Goal: Task Accomplishment & Management: Complete application form

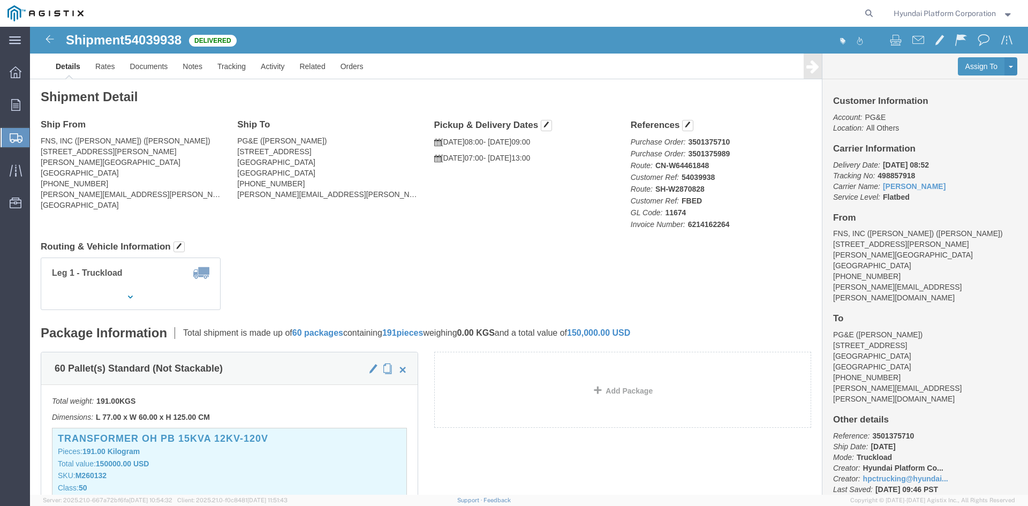
click at [0, 0] on span "Create Shipment" at bounding box center [0, 0] width 0 height 0
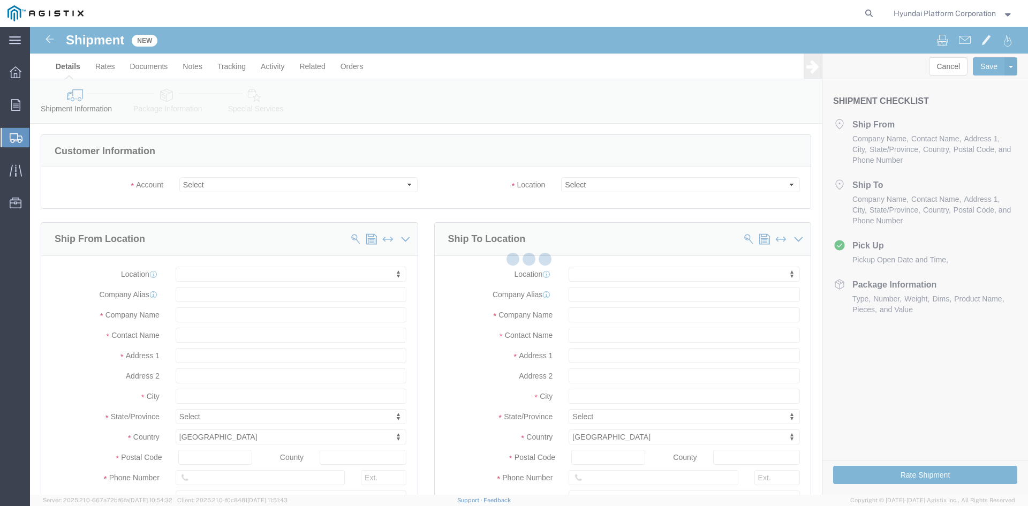
select select
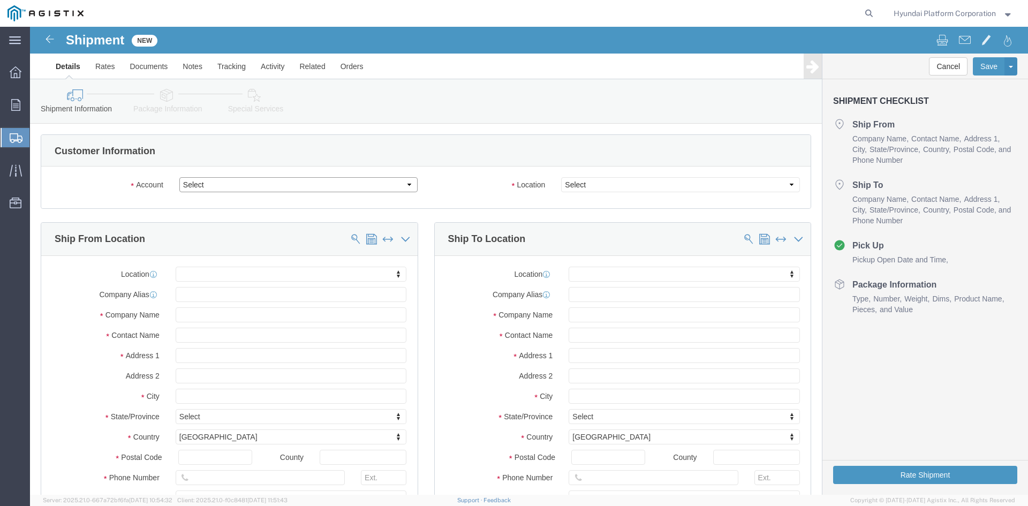
drag, startPoint x: 217, startPoint y: 153, endPoint x: 220, endPoint y: 165, distance: 12.1
click select "Select Hyundai Platform Corporation PG&E"
select select "9596"
click select "Select Hyundai Platform Corporation PG&E"
select select "PURCHORD"
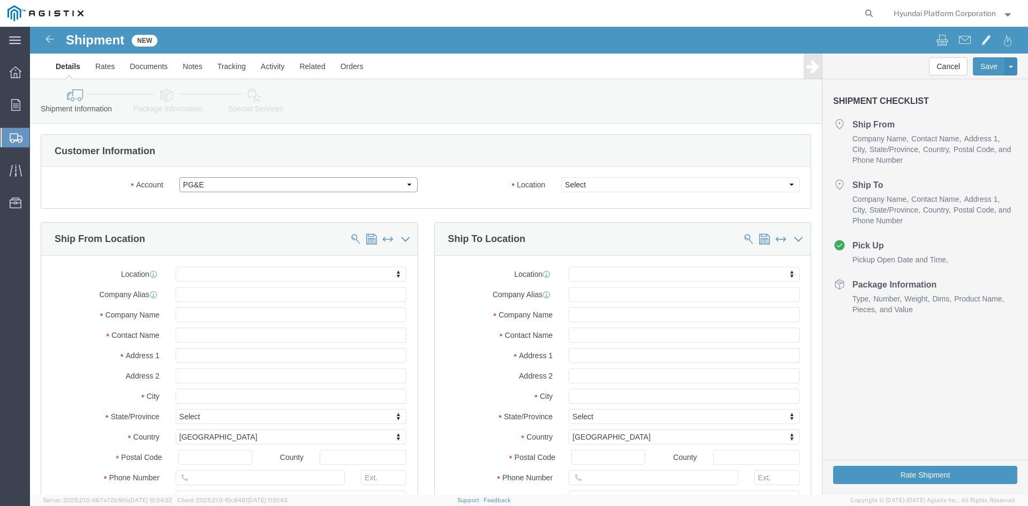
select select
click select "Select"
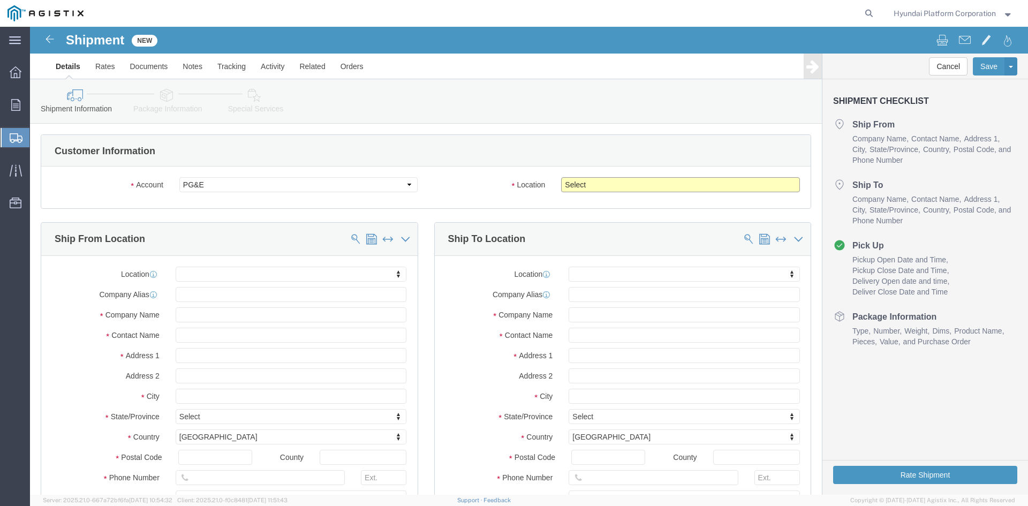
select select "23082"
click select "Select All Others [GEOGRAPHIC_DATA] [GEOGRAPHIC_DATA] [GEOGRAPHIC_DATA] [GEOGRA…"
click input "text"
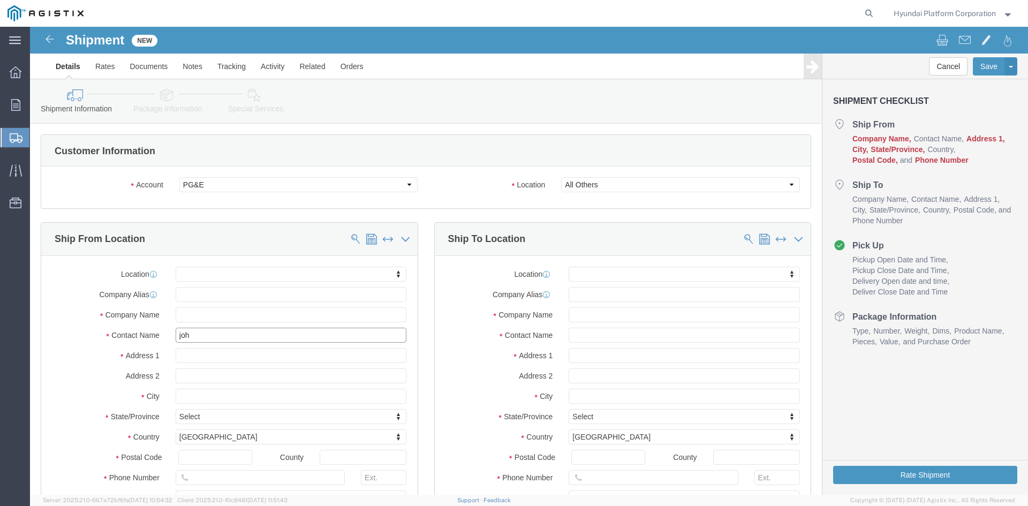
type input "[PERSON_NAME]"
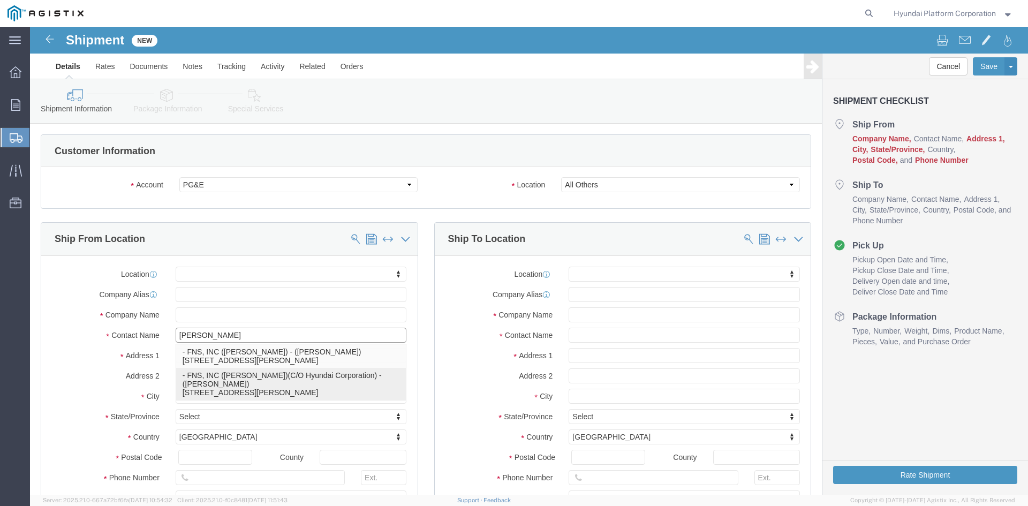
click p "- FNS, INC ([PERSON_NAME])(C/O Hyundai Corporation) - ([PERSON_NAME]) [STREET_A…"
select select
type input "[STREET_ADDRESS][PERSON_NAME]"
type input "90746"
type input "[GEOGRAPHIC_DATA]"
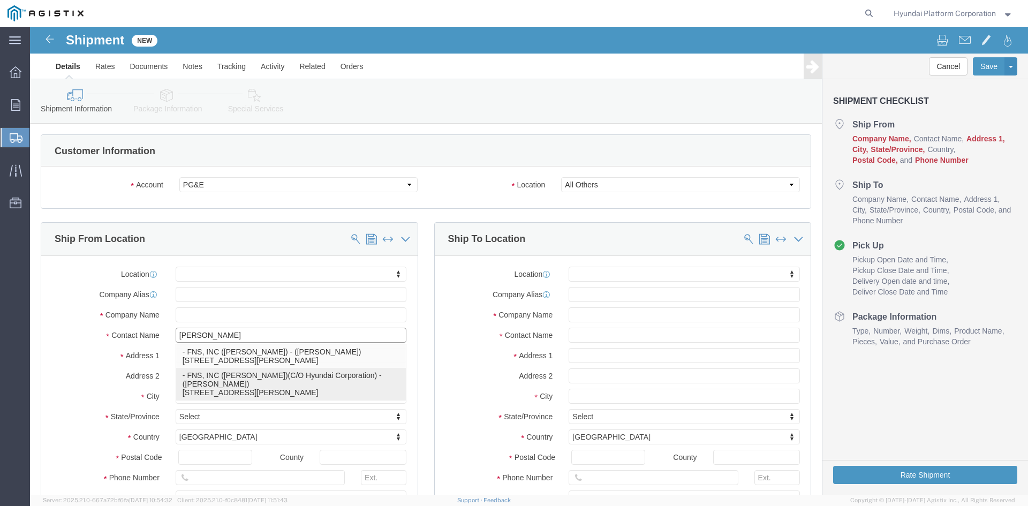
type input "FNS, INC ([PERSON_NAME])(C/O Hyundai Corporation)"
type input "[PERSON_NAME]"
select select "CA"
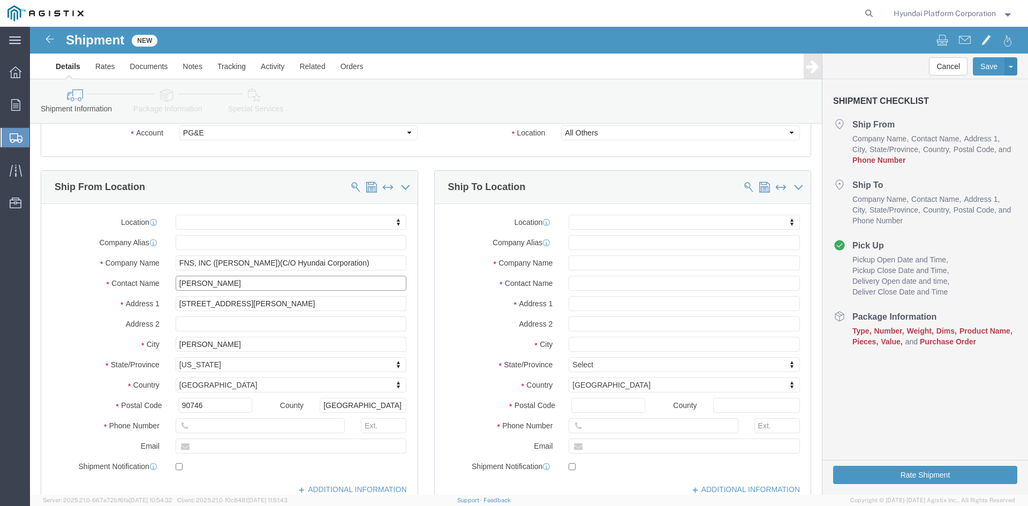
scroll to position [161, 0]
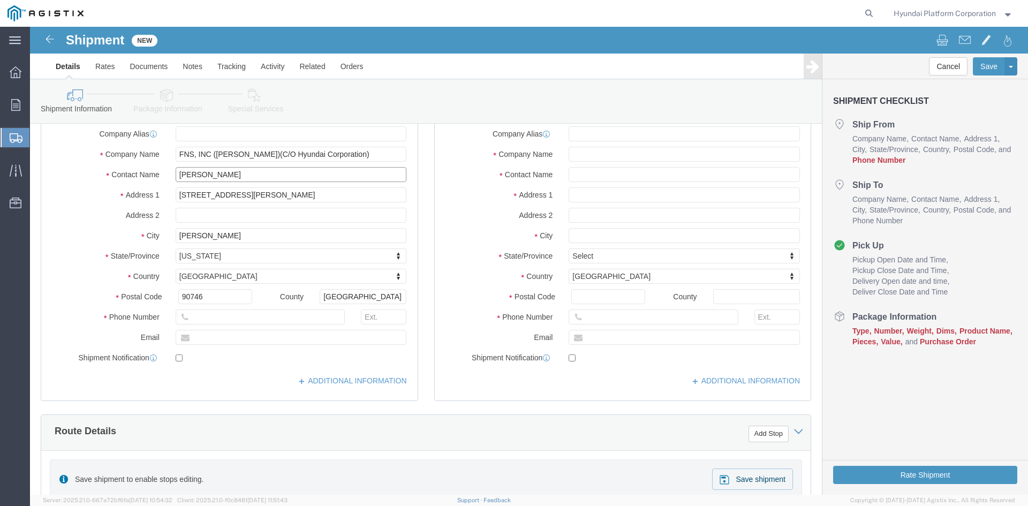
type input "[PERSON_NAME]"
click input "text"
drag, startPoint x: 229, startPoint y: 292, endPoint x: 415, endPoint y: 291, distance: 185.9
click input "text"
paste input "[PHONE_NUMBER]"
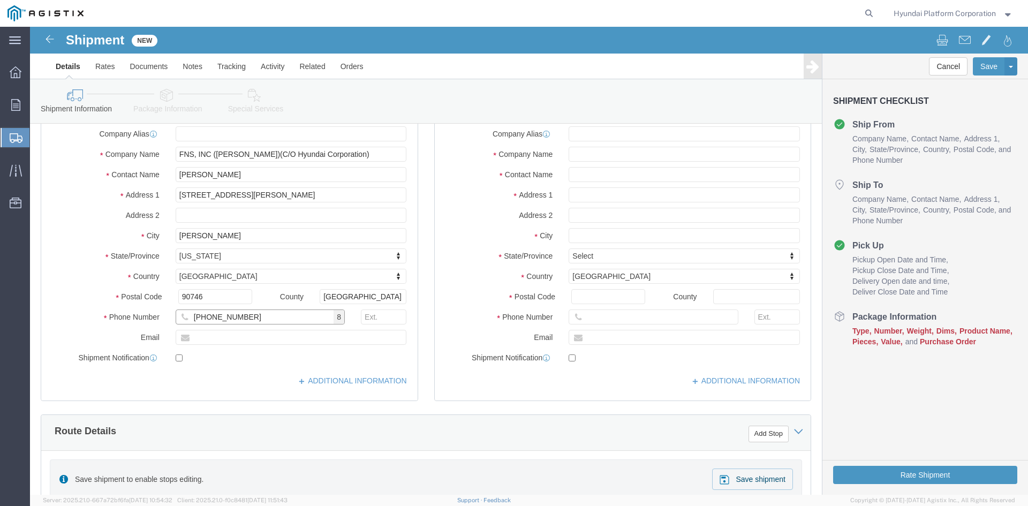
type input "[PHONE_NUMBER]"
click input "text"
paste input "[PERSON_NAME][EMAIL_ADDRESS][PERSON_NAME][DOMAIN_NAME]"
type input "[PERSON_NAME][EMAIL_ADDRESS][PERSON_NAME][DOMAIN_NAME]"
checkbox input "true"
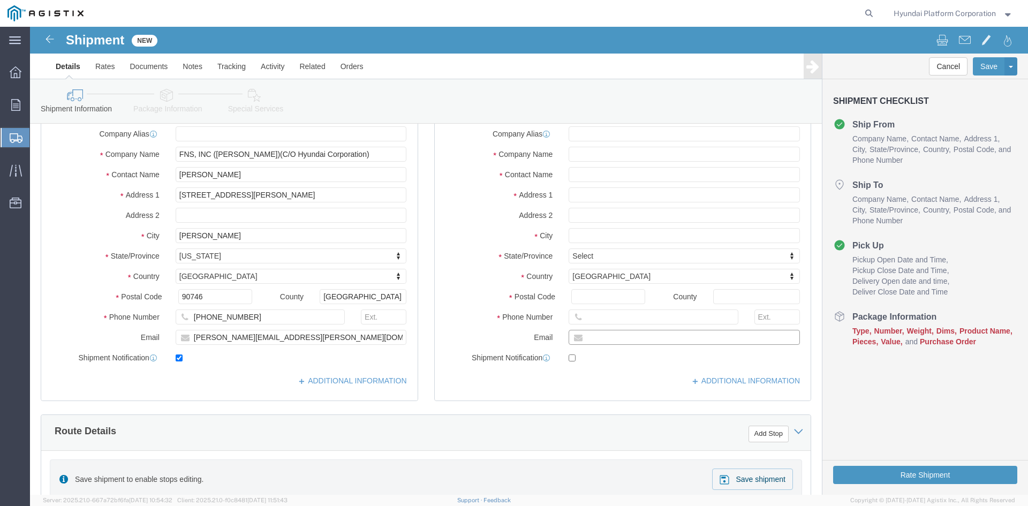
click input "text"
paste input "[PERSON_NAME][EMAIL_ADDRESS][PERSON_NAME][DOMAIN_NAME]"
type input "[PERSON_NAME][EMAIL_ADDRESS][PERSON_NAME][DOMAIN_NAME]"
checkbox input "true"
click input "text"
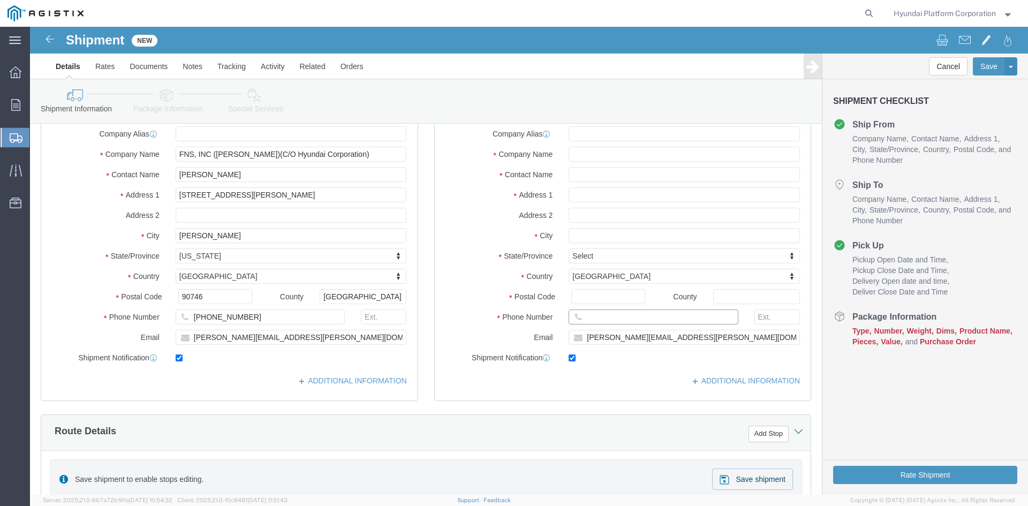
paste input "[PHONE_NUMBER]"
type input "[PHONE_NUMBER]"
click input "text"
type input "[PERSON_NAME]"
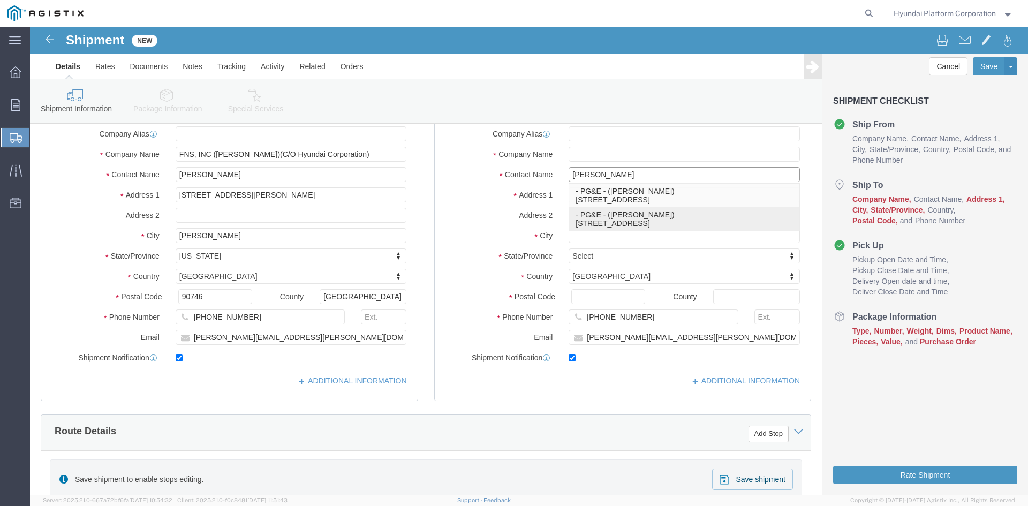
click p "- PG&E - ([PERSON_NAME]) [STREET_ADDRESS]"
select select
type input "[STREET_ADDRESS]"
type input "95206"
checkbox input "false"
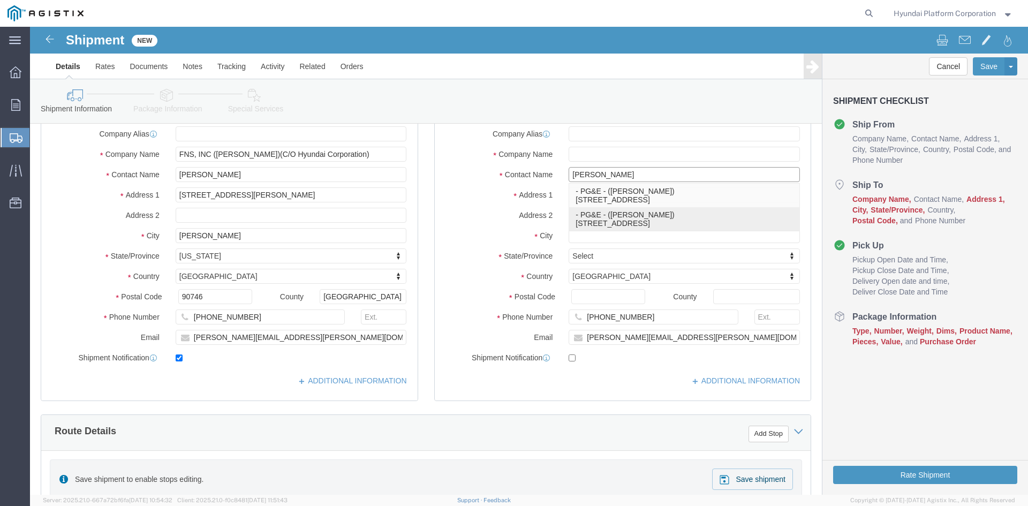
type input "PG&E"
type input "[PERSON_NAME]"
type input "Stockton"
select select "CA"
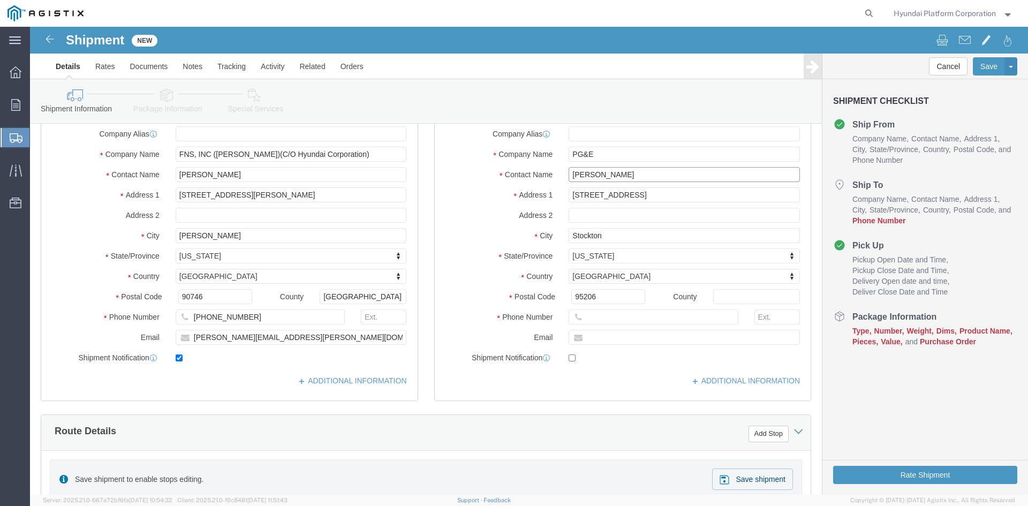
type input "[PERSON_NAME]"
click input "text"
paste input "[PERSON_NAME][EMAIL_ADDRESS][PERSON_NAME][DOMAIN_NAME]"
type input "[PERSON_NAME][EMAIL_ADDRESS][PERSON_NAME][DOMAIN_NAME]"
checkbox input "true"
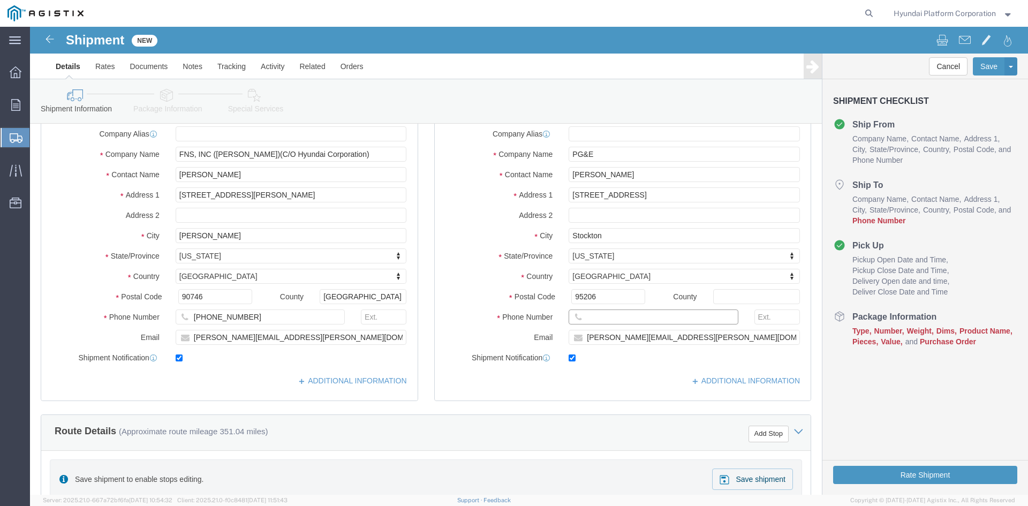
click input "text"
paste input "[PHONE_NUMBER]"
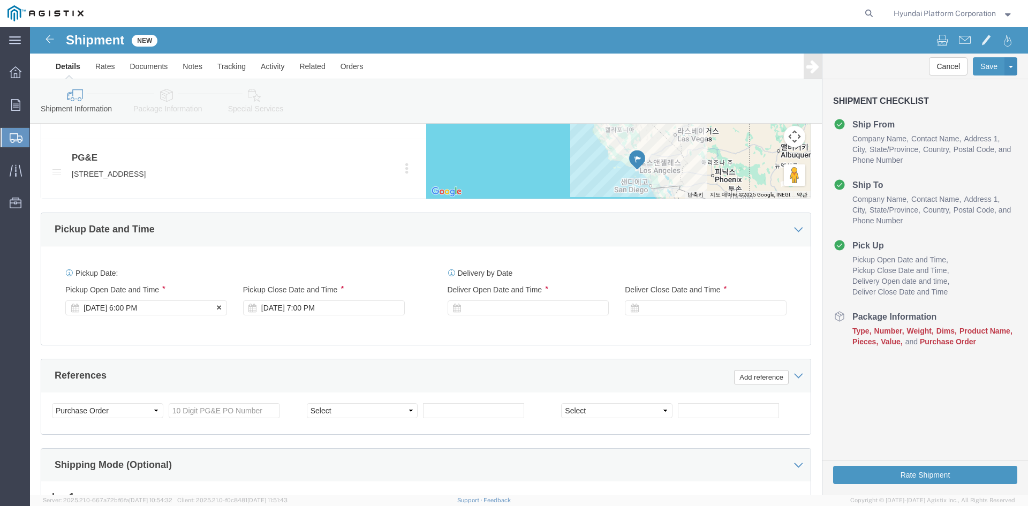
type input "[PHONE_NUMBER]"
click div "[DATE] 6:00 PM"
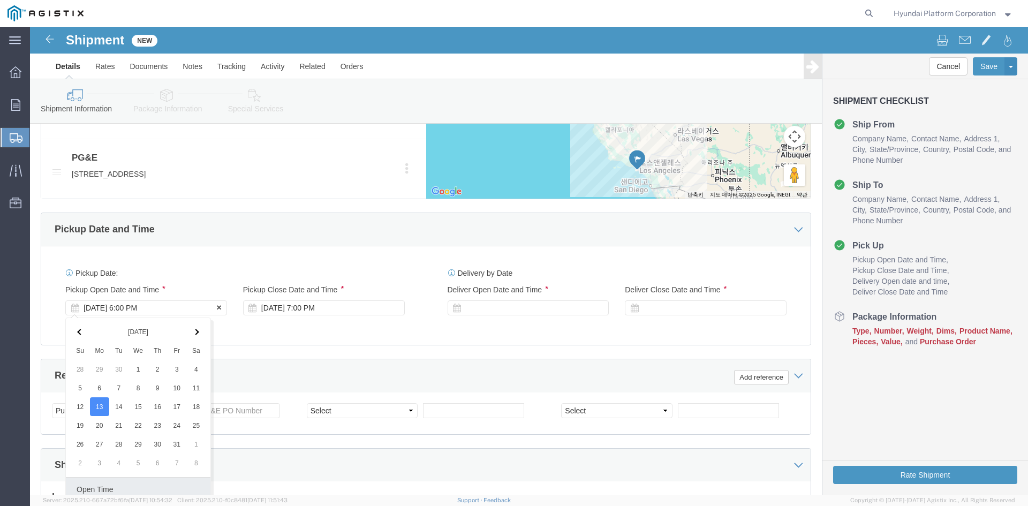
scroll to position [766, 0]
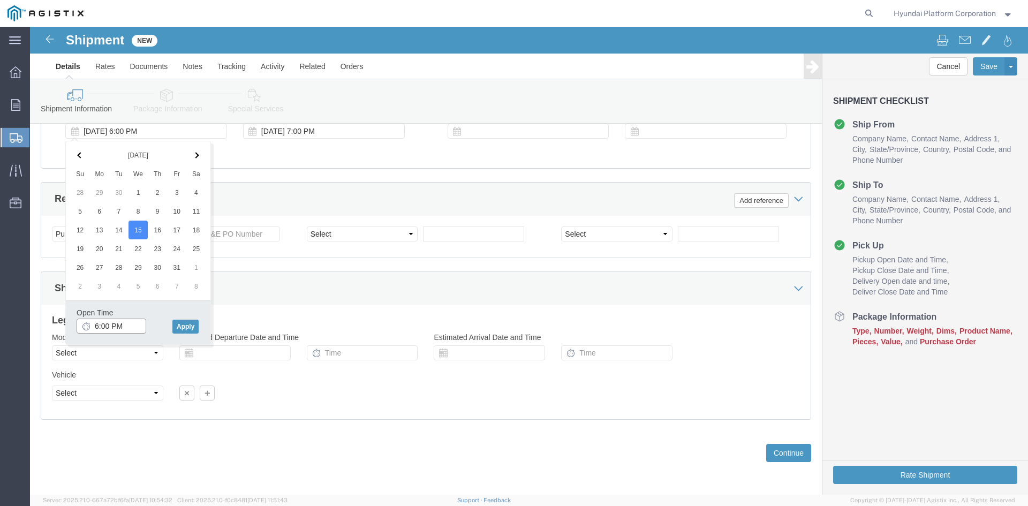
click input "6:00 PM"
type input "8:00 AM"
click button "Apply"
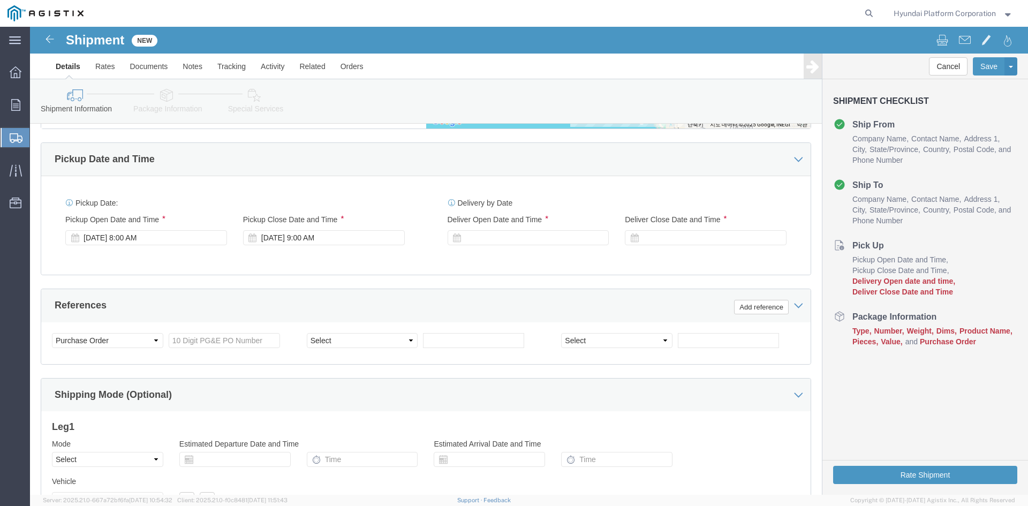
scroll to position [659, 0]
click div
click input "10:00 AM"
type input "7:00 AM"
click button "Apply"
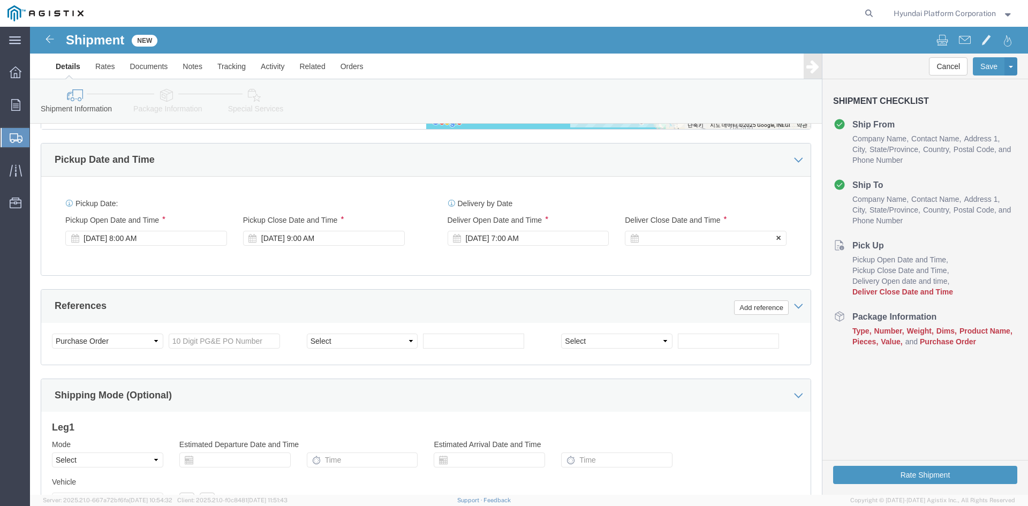
click div
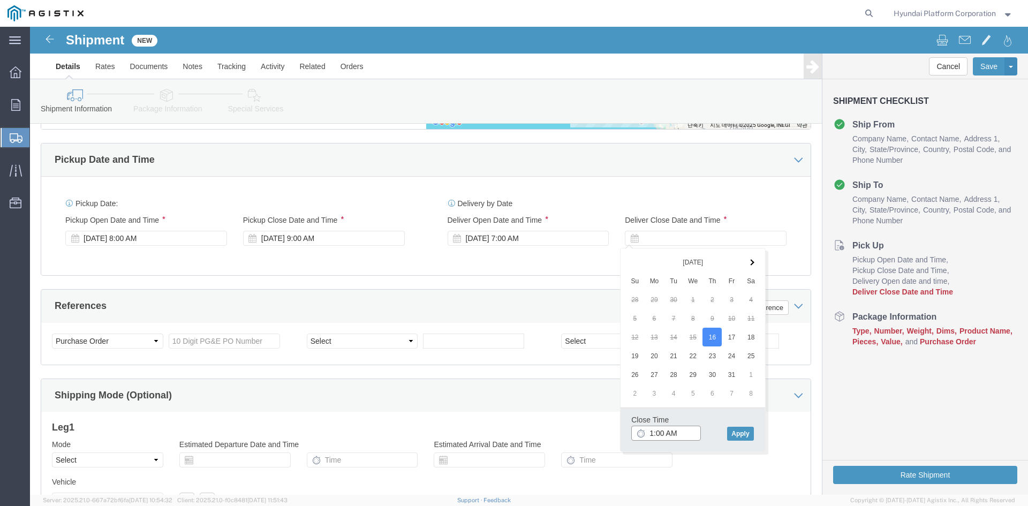
click input "1:00 AM"
type input "1:00 pm"
click button "Apply"
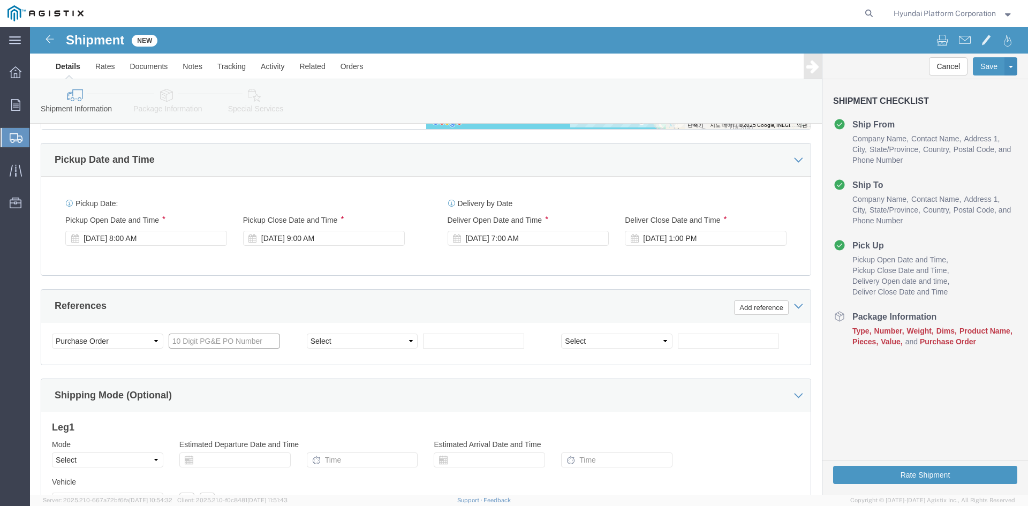
click input "text"
paste input "3501397408"
type input "3501397408"
click select "Select Account Type Activity ID Airline Appointment Number ASN Batch Request # …"
select select "PURCHORD"
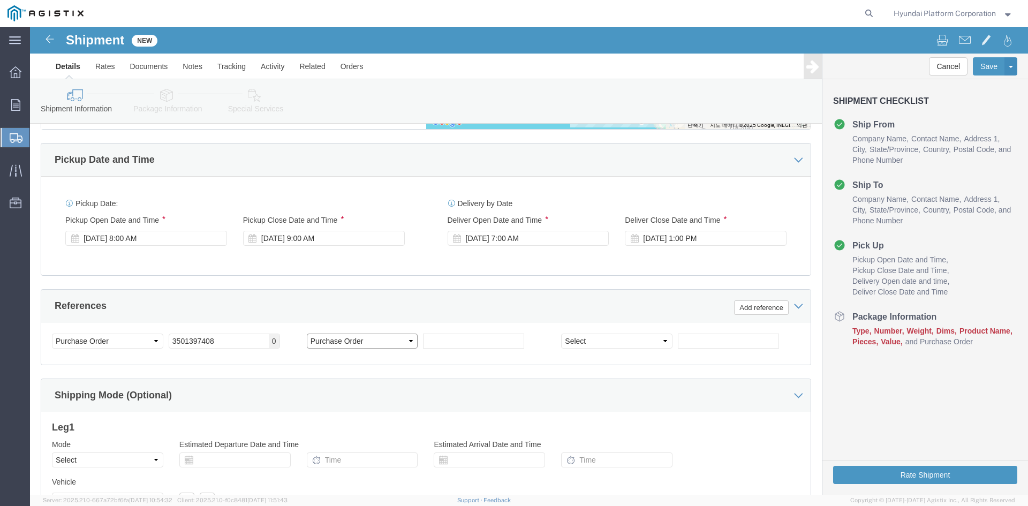
click select "Select Account Type Activity ID Airline Appointment Number ASN Batch Request # …"
click input "text"
paste input "3501398253"
type input "3501398253"
click select "Select Account Type Activity ID Airline Appointment Number ASN Batch Request # …"
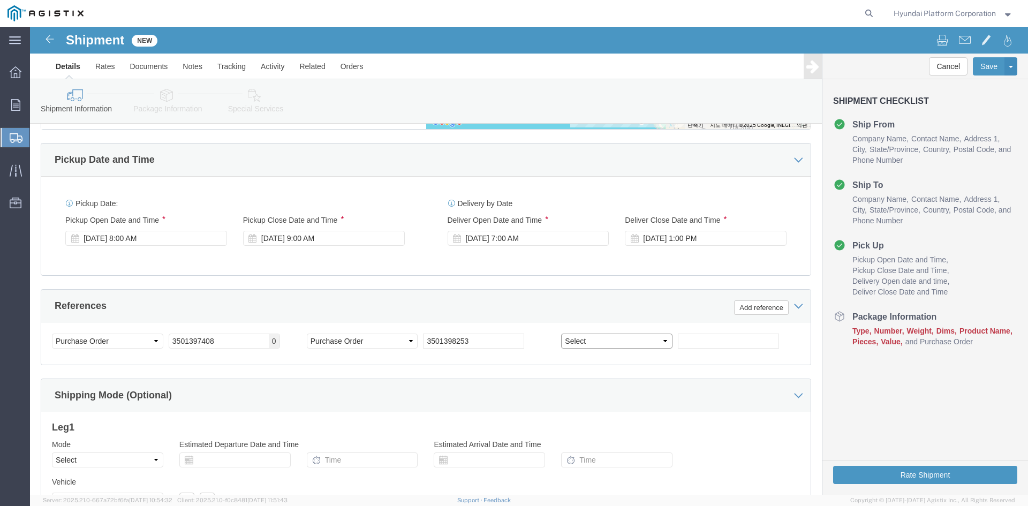
select select "PURCHORD"
click select "Select Account Type Activity ID Airline Appointment Number ASN Batch Request # …"
click input "text"
paste input "3501401884"
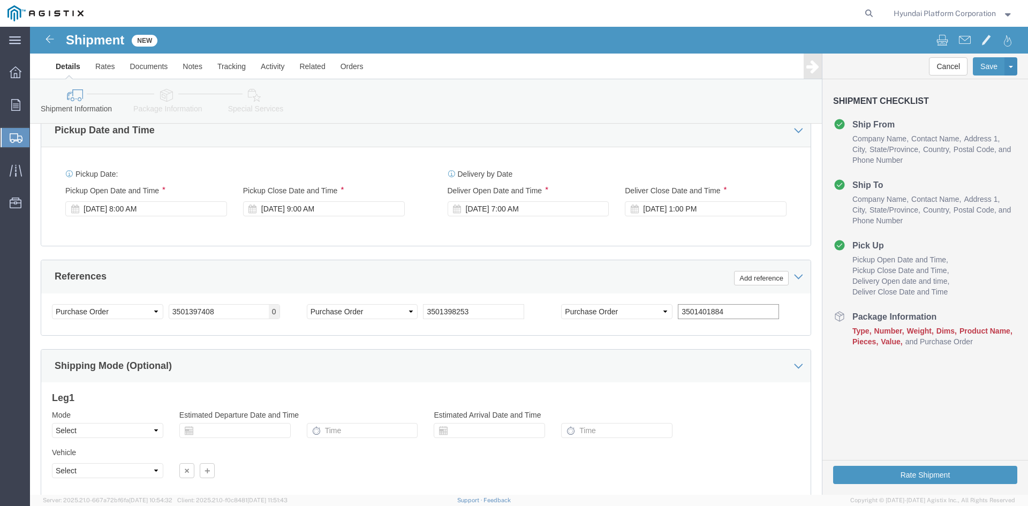
scroll to position [712, 0]
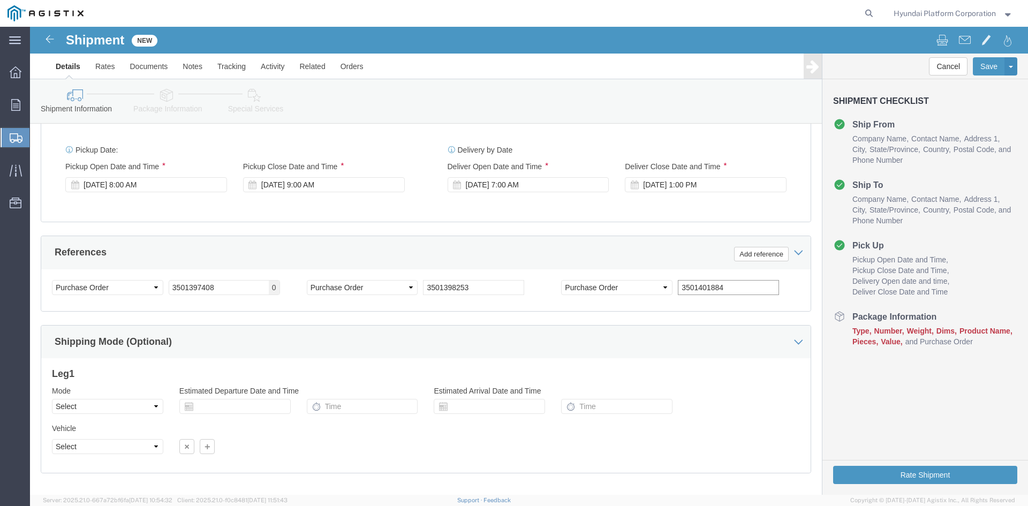
type input "3501401884"
click select "Select Air Less than Truckload Multi-Leg Ocean Freight Rail Small Parcel Truckl…"
select select "TL"
click select "Select Air Less than Truckload Multi-Leg Ocean Freight Rail Small Parcel Truckl…"
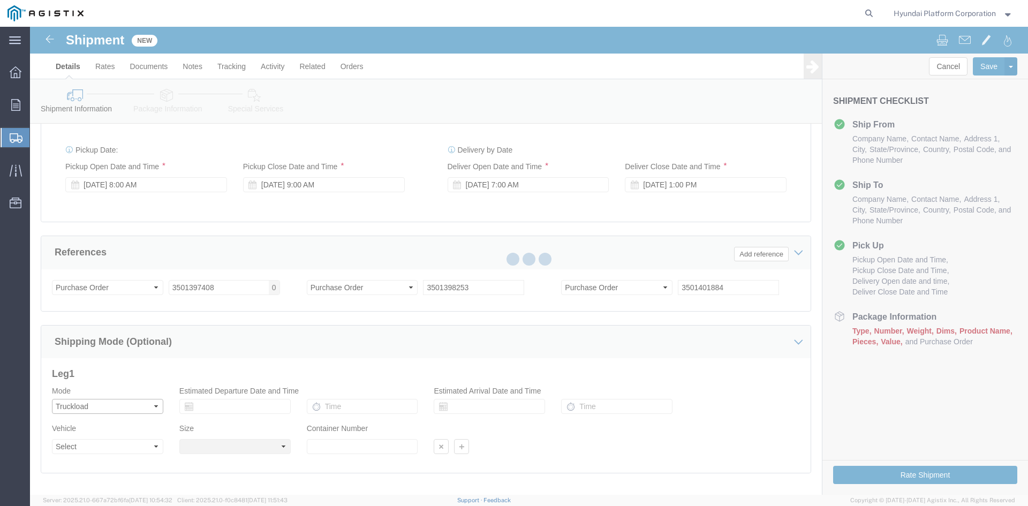
select select
drag, startPoint x: 121, startPoint y: 444, endPoint x: 91, endPoint y: 417, distance: 40.2
click select "Select 1-Ton (PSS) 10 Wheel 10 Yard Dump Truck 20 Yard Dump Truck Bobtail Botto…"
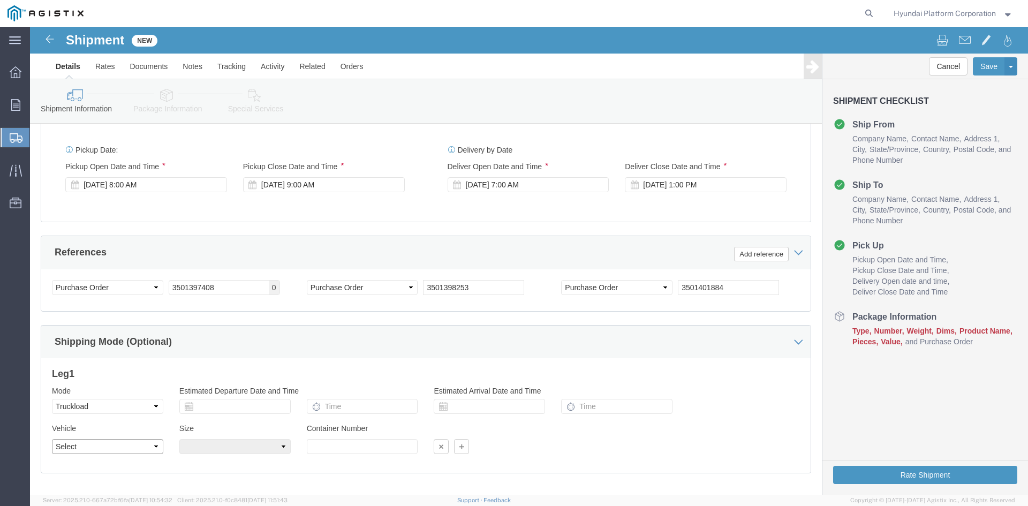
select select "FLBD"
click select "Select 1-Ton (PSS) 10 Wheel 10 Yard Dump Truck 20 Yard Dump Truck Bobtail Botto…"
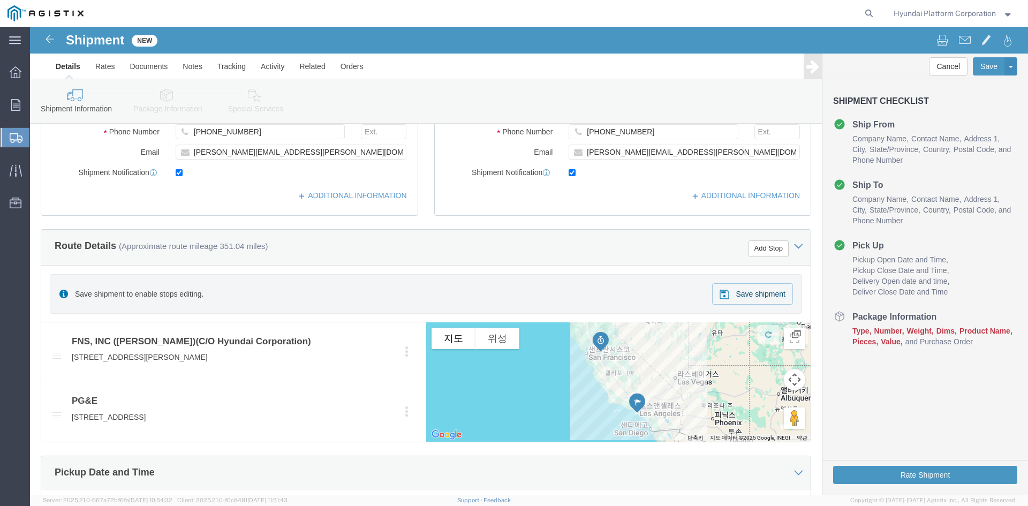
scroll to position [284, 0]
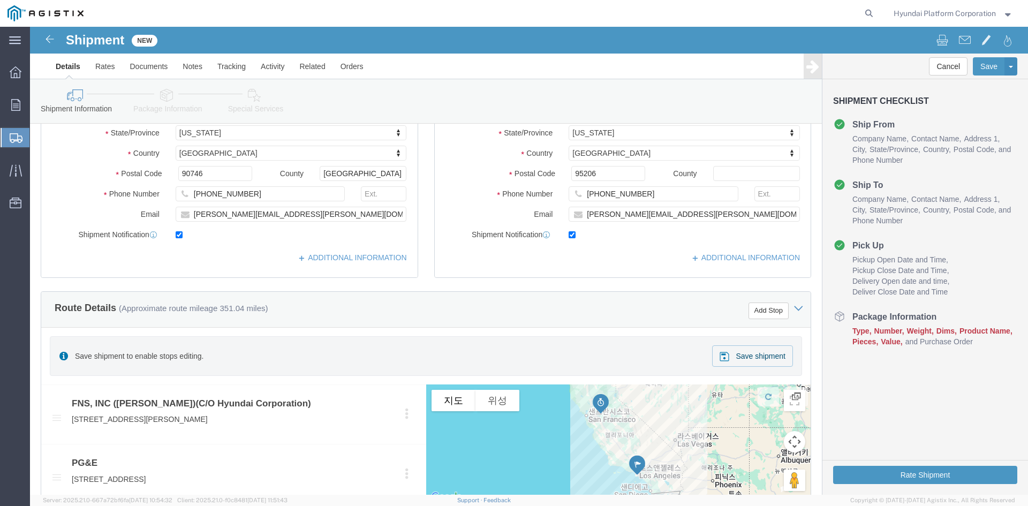
click link "Package Information"
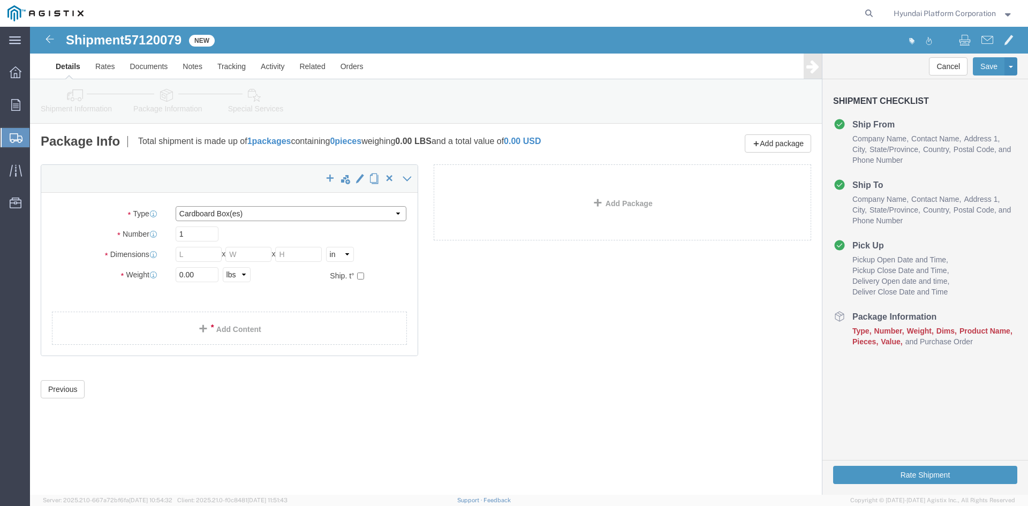
drag, startPoint x: 287, startPoint y: 212, endPoint x: 257, endPoint y: 185, distance: 40.2
click select "Select Bulk Bundle(s) Cardboard Box(es) Carton(s) Crate(s) Drum(s) (Fiberboard)…"
select select "PSNS"
click select "Select Bulk Bundle(s) Cardboard Box(es) Carton(s) Crate(s) Drum(s) (Fiberboard)…"
click input "text"
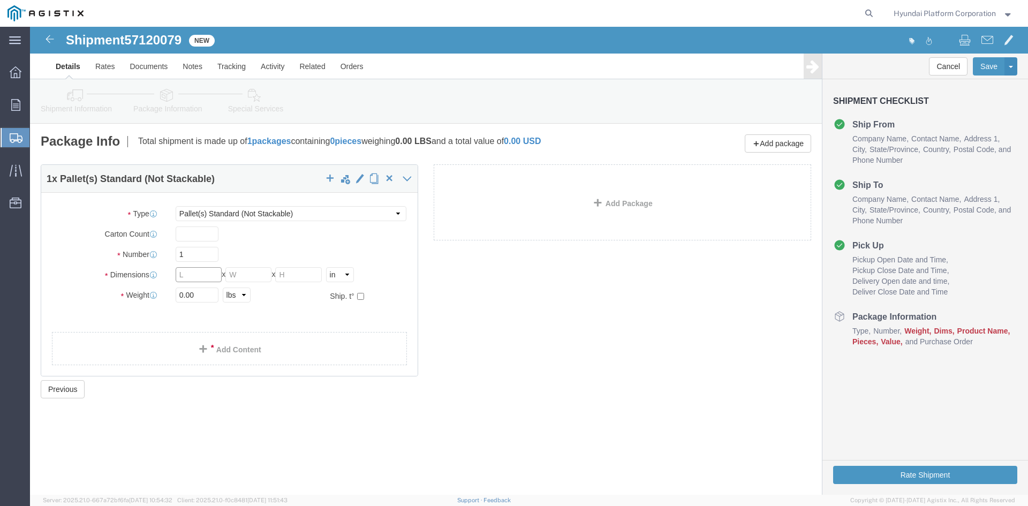
click input "text"
click input "1"
type input "60"
click input "text"
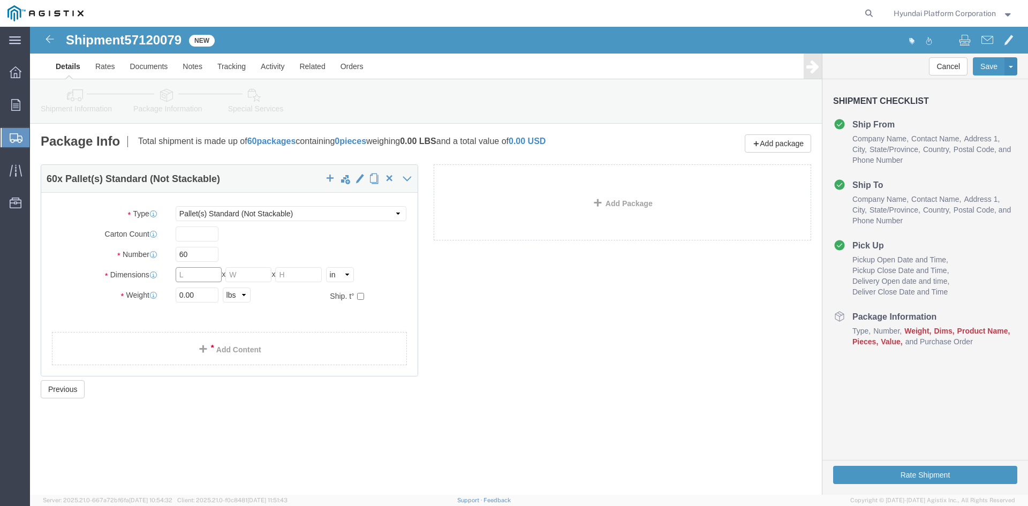
click input "text"
type input "30.5"
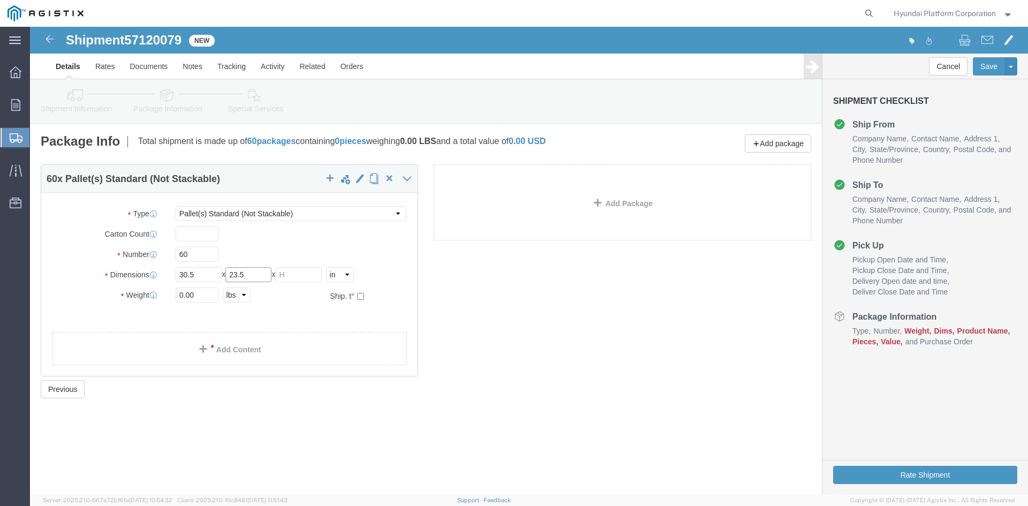
type input "23.5"
type input "49"
click input "0.00"
type input "25260"
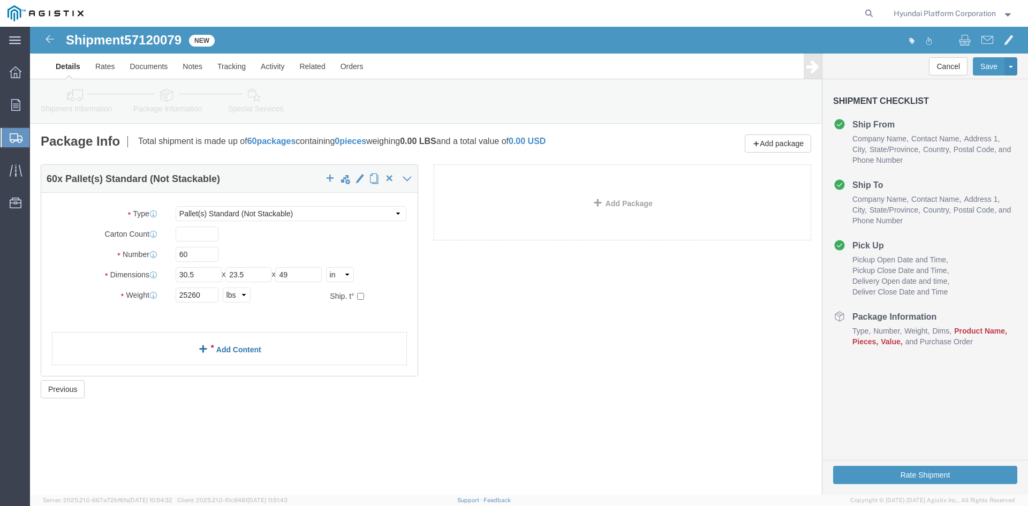
click link "Add Content"
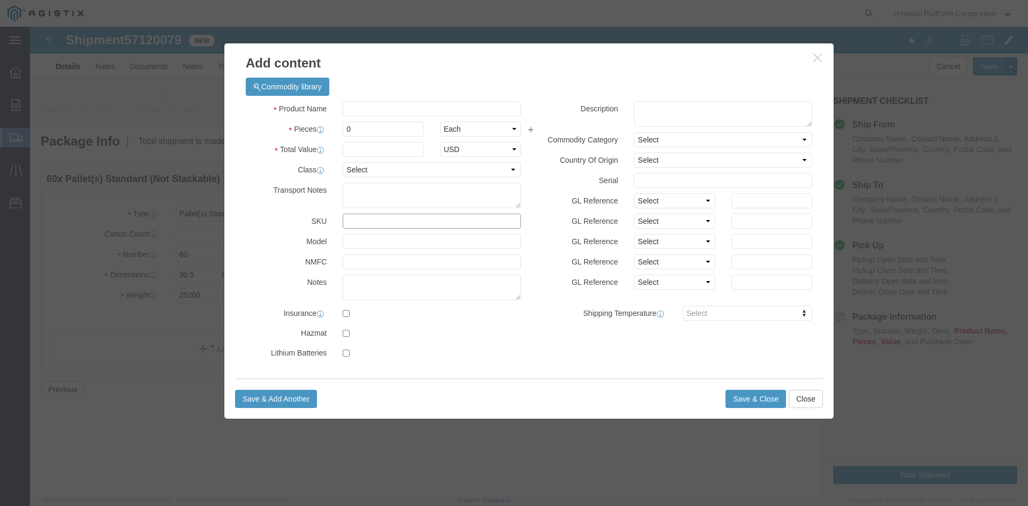
click input "text"
type input "M260404"
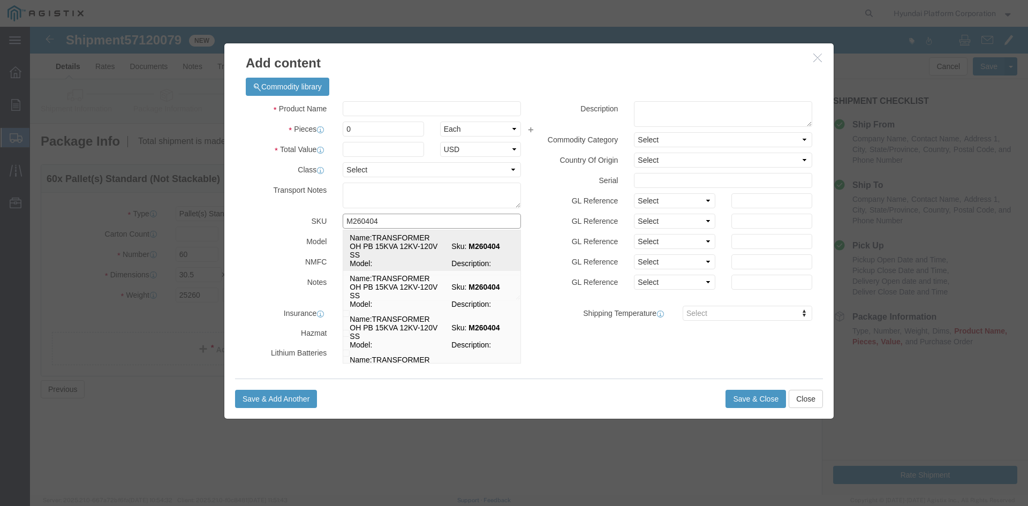
click td "Name: TRANSFORMER OH PB 15KVA 12KV-120V SS"
select select
select select "USD"
type input "TRANSFORMER OH PB 15KVA 12KV-120V SS"
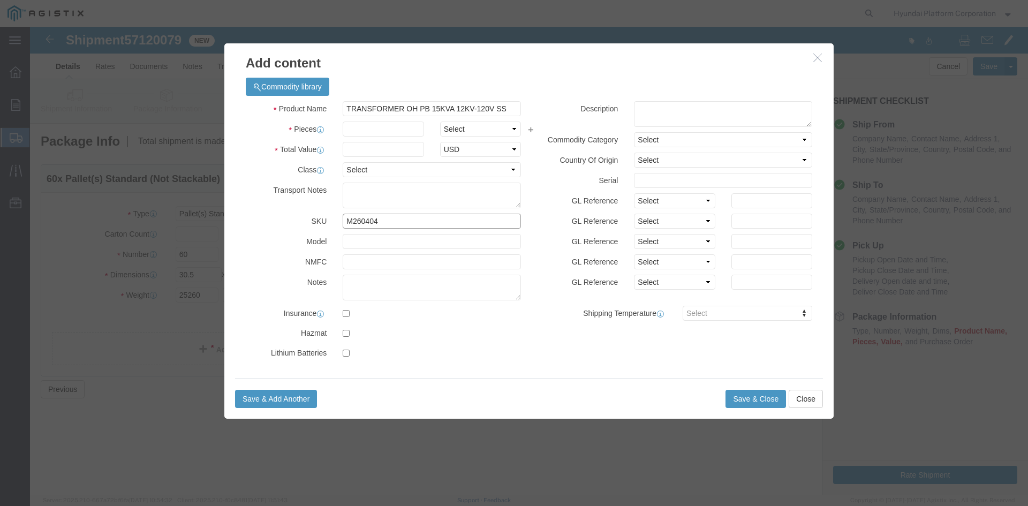
type input "M260404"
drag, startPoint x: 445, startPoint y: 102, endPoint x: 434, endPoint y: 104, distance: 10.3
click select "Select Bag Barrels 100Board Feet Bottle Box Blister Pack Carats Can Capsule Car…"
select select "EA"
click input "text"
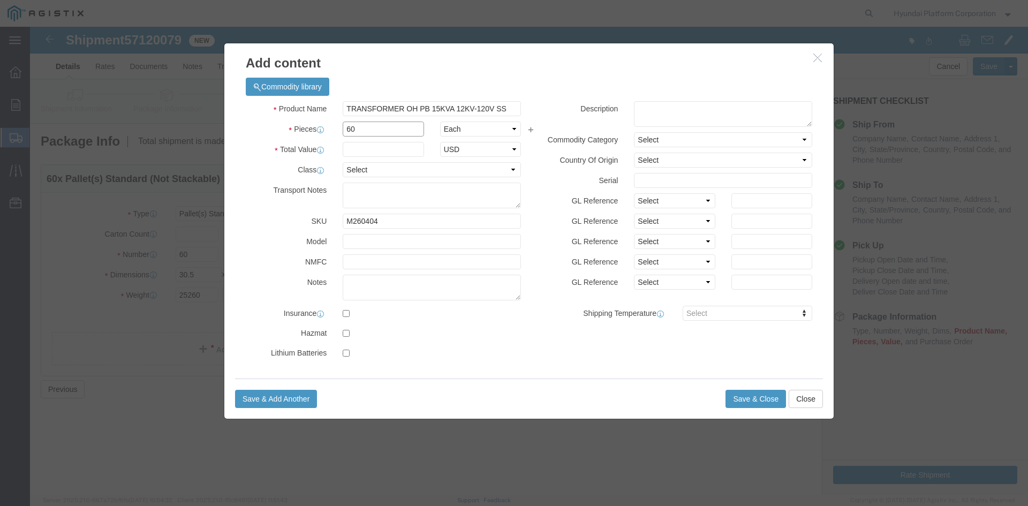
type input "60"
click input "text"
type input "126000"
click select "Select 50 55 60 65 70 85 92.5 100 125 175 250 300 400"
select select "50"
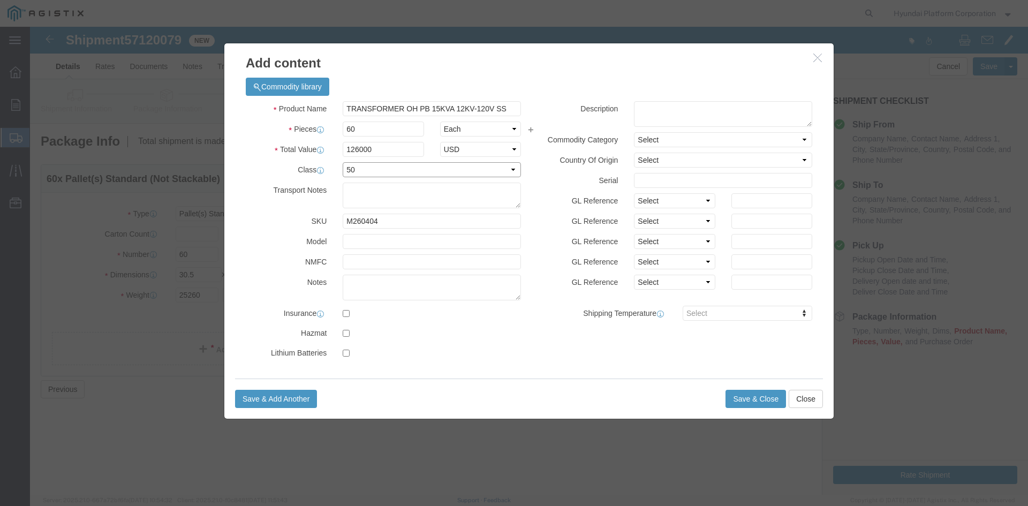
click select "Select 50 55 60 65 70 85 92.5 100 125 175 250 300 400"
click button "Save & Close"
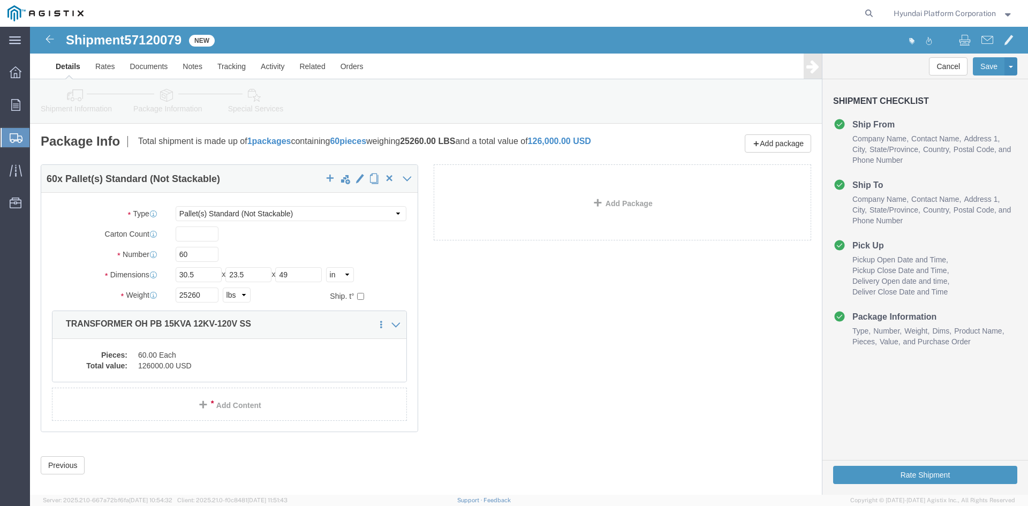
click icon
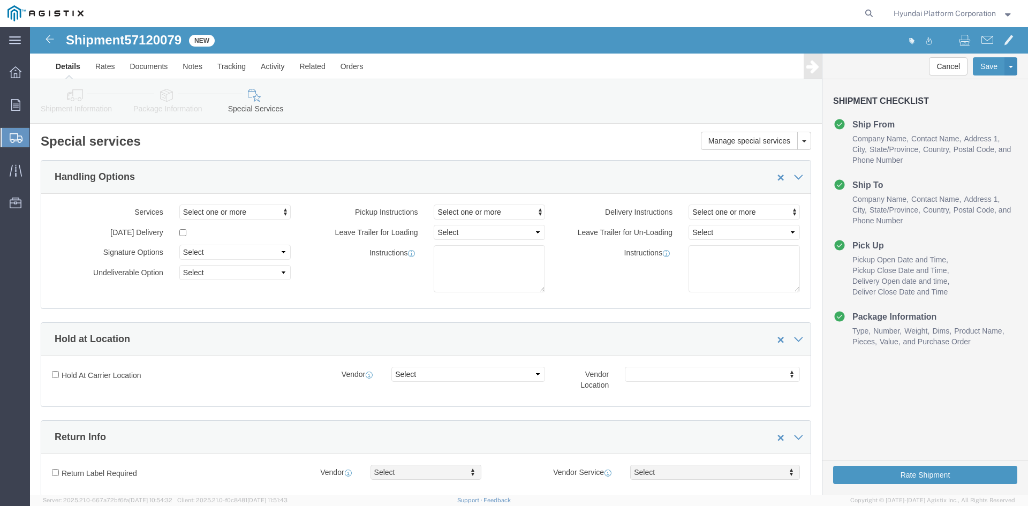
click div "Pickup Instructions Select one or more Crane Required Driver Assisted Loading F…"
click textarea
paste textarea "*More than 20 straps needed *Corner Protector/guard needed *Please note that if…"
type textarea "*More than 20 straps needed *Corner Protector/guard needed *Please note that if…"
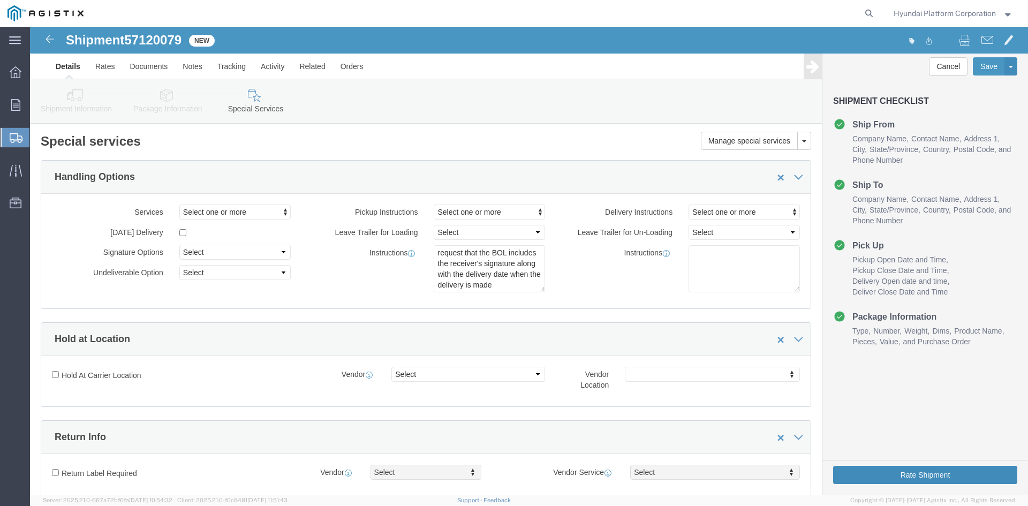
click button "Rate Shipment"
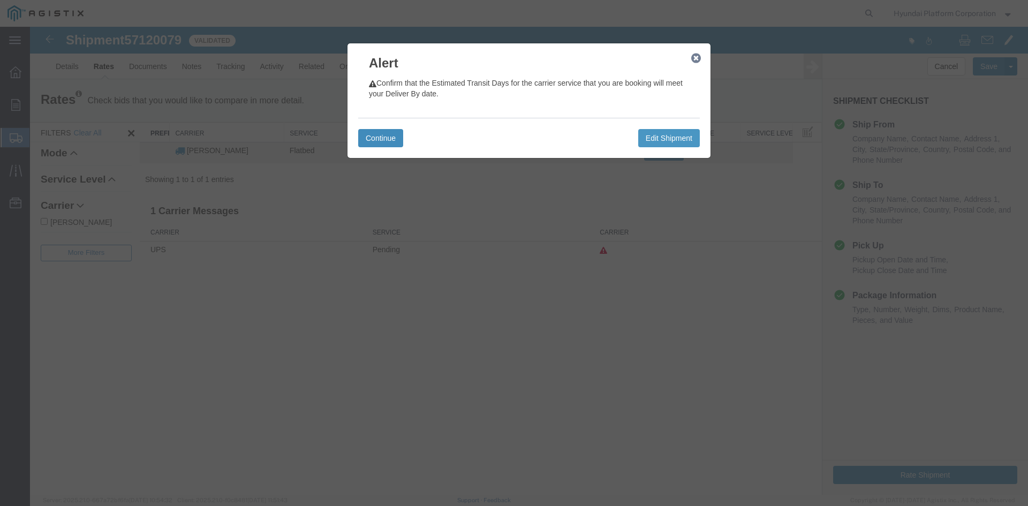
click at [395, 136] on button "Continue" at bounding box center [380, 138] width 45 height 18
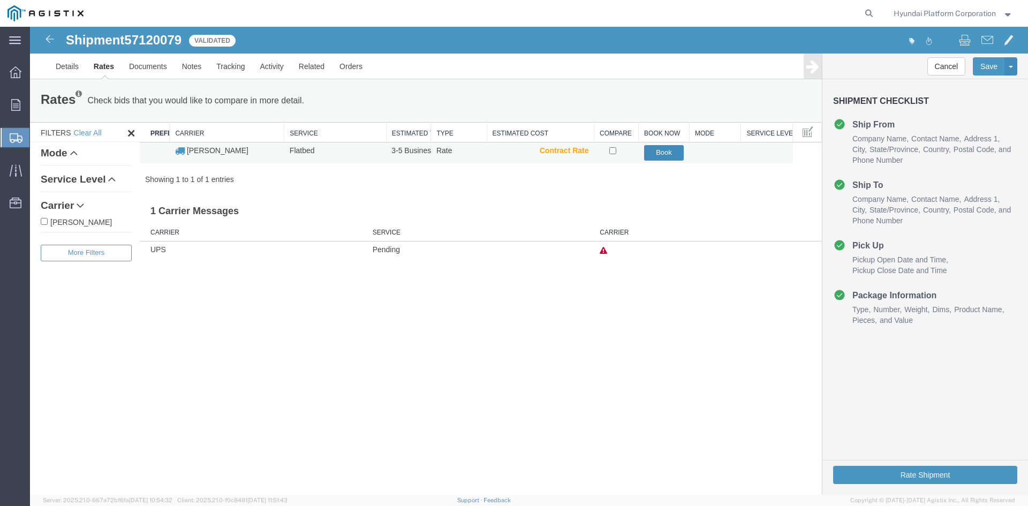
click at [666, 153] on button "Book" at bounding box center [664, 153] width 40 height 16
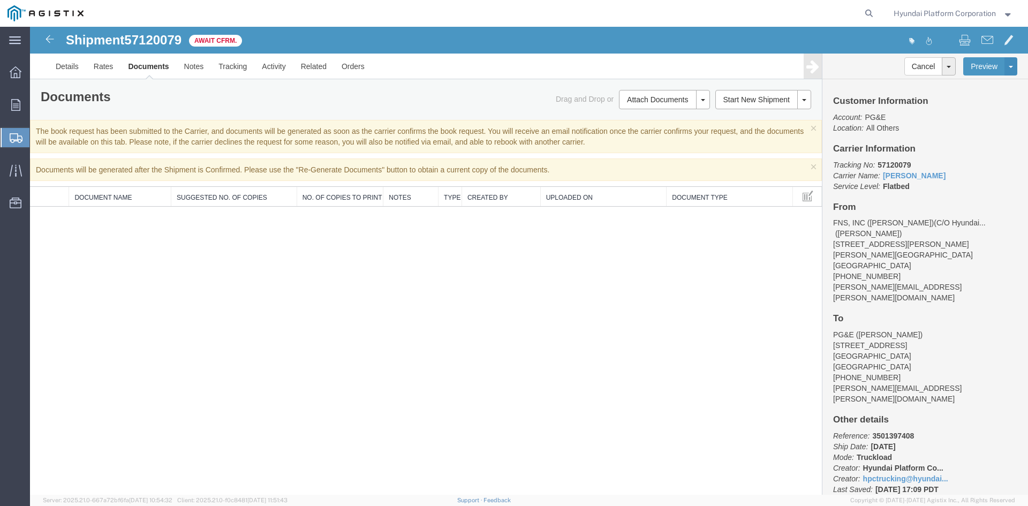
click at [171, 39] on span "57120079" at bounding box center [152, 40] width 57 height 14
copy span "57120079"
click at [0, 0] on span "Shipment Manager" at bounding box center [0, 0] width 0 height 0
